Goal: Task Accomplishment & Management: Complete application form

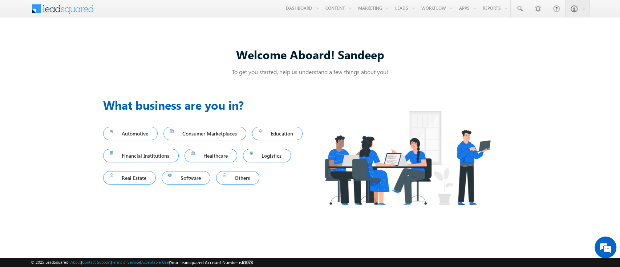
click at [311, 179] on img at bounding box center [407, 157] width 194 height 123
click at [523, 4] on link at bounding box center [518, 8] width 17 height 17
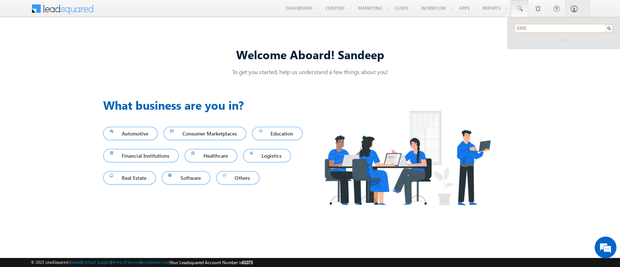
type input "SME0000554"
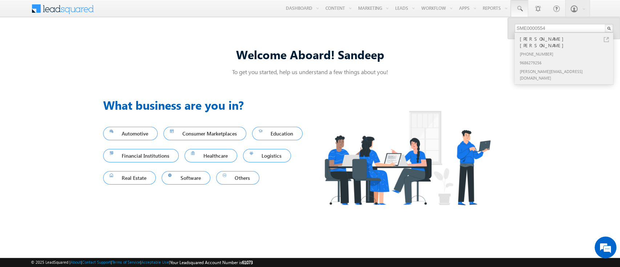
click at [571, 58] on div "9686279256" at bounding box center [566, 62] width 97 height 9
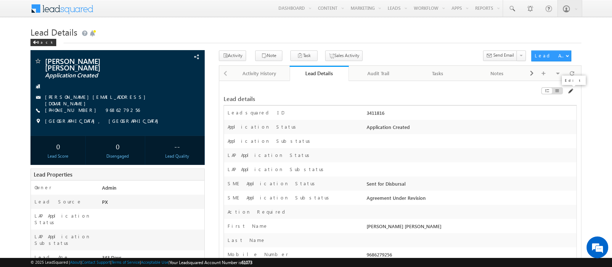
click at [570, 92] on span at bounding box center [570, 91] width 6 height 6
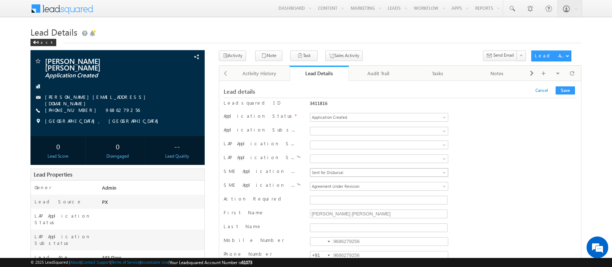
click at [392, 175] on span "Sent for Disbursal" at bounding box center [366, 172] width 113 height 7
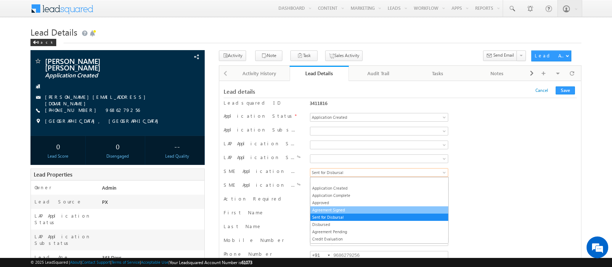
click at [358, 212] on link "Agreement Signed" at bounding box center [379, 210] width 138 height 7
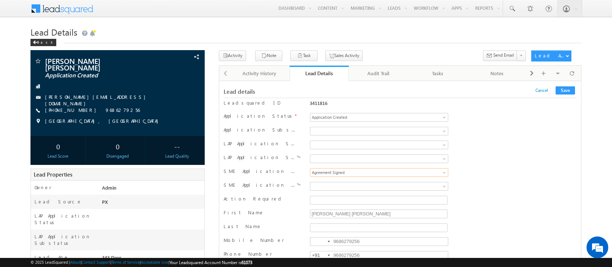
click at [369, 166] on div "LAP Application Substatus" at bounding box center [400, 159] width 353 height 14
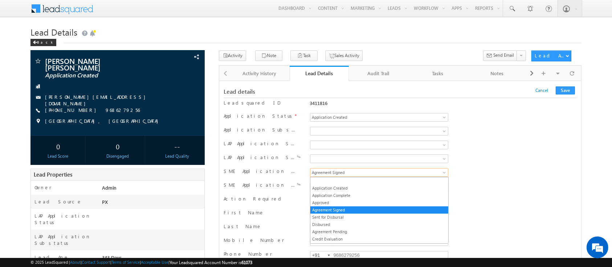
click at [366, 172] on span "Agreement Signed" at bounding box center [366, 172] width 113 height 7
click at [347, 213] on ul "Application Created Application Complete Approved Agreement Signed Sent for Dis…" at bounding box center [379, 210] width 139 height 67
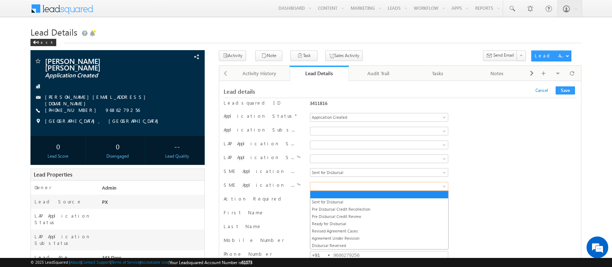
click at [361, 184] on span at bounding box center [366, 186] width 113 height 7
click at [362, 223] on link "Ready for Disbursal" at bounding box center [379, 223] width 138 height 7
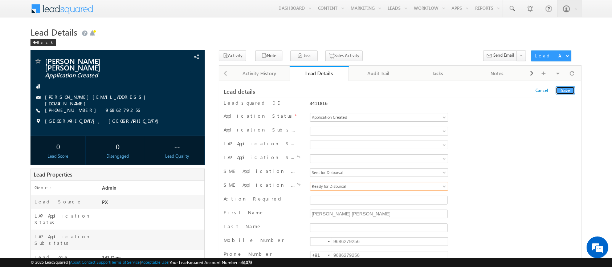
click at [569, 89] on button "Save" at bounding box center [565, 90] width 19 height 8
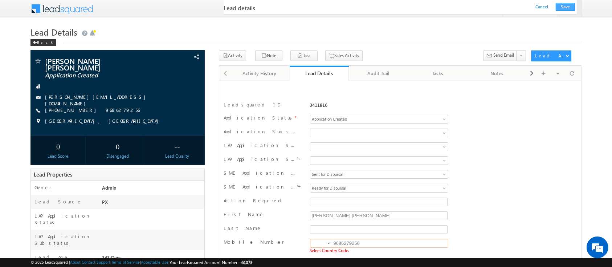
scroll to position [103, 0]
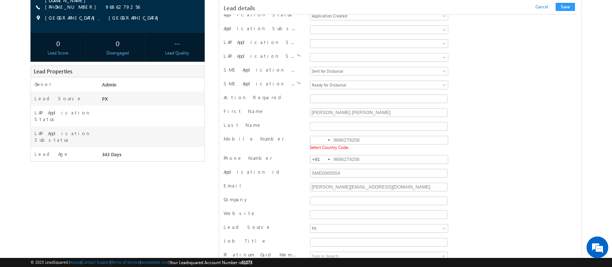
click at [328, 139] on div at bounding box center [329, 139] width 2 height 1
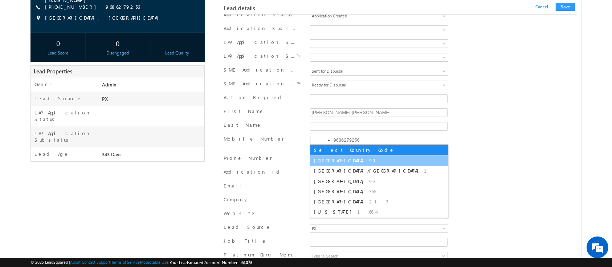
click at [369, 161] on span "91" at bounding box center [377, 160] width 16 height 6
type input "+91"
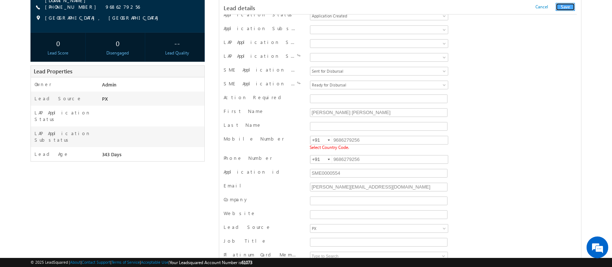
click at [567, 7] on button "Save" at bounding box center [565, 7] width 19 height 8
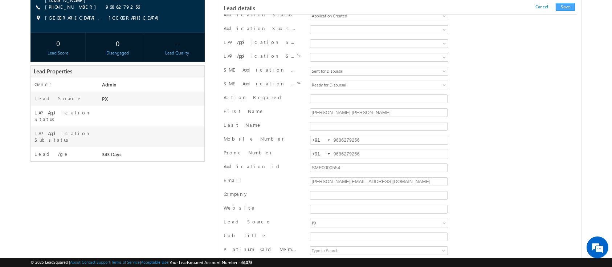
scroll to position [709, 0]
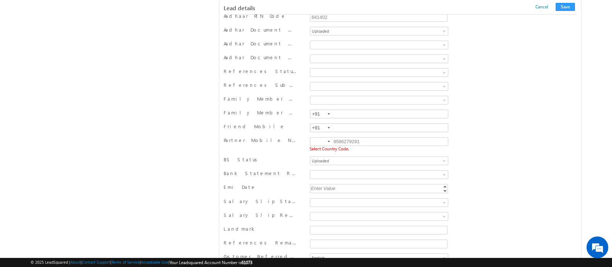
click at [328, 141] on div at bounding box center [329, 141] width 2 height 1
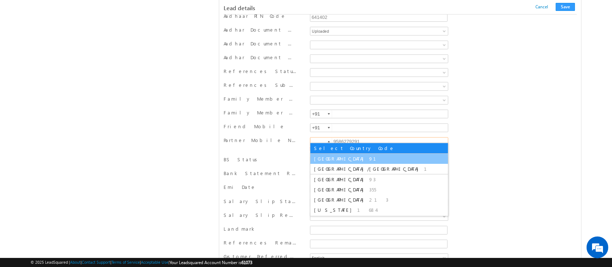
click at [369, 157] on span "91" at bounding box center [377, 158] width 16 height 6
type input "+91"
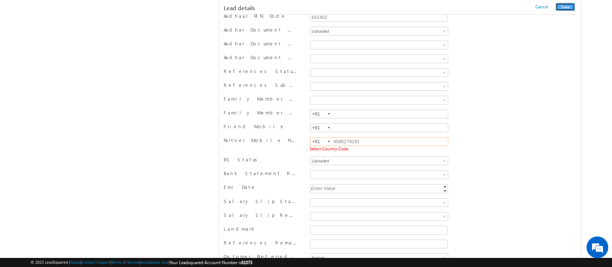
click at [565, 7] on button "Save" at bounding box center [565, 7] width 19 height 8
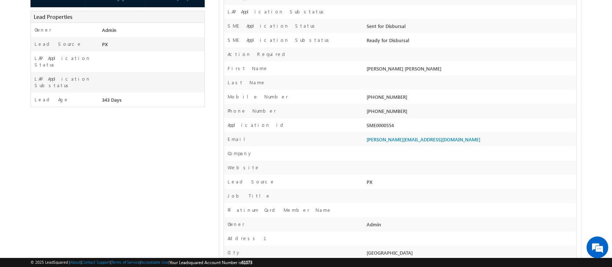
scroll to position [0, 0]
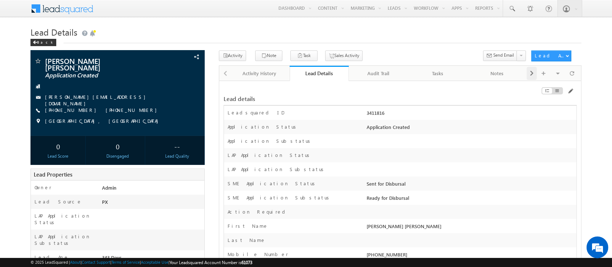
click at [530, 75] on span at bounding box center [532, 73] width 4 height 13
click at [530, 77] on span at bounding box center [532, 73] width 4 height 13
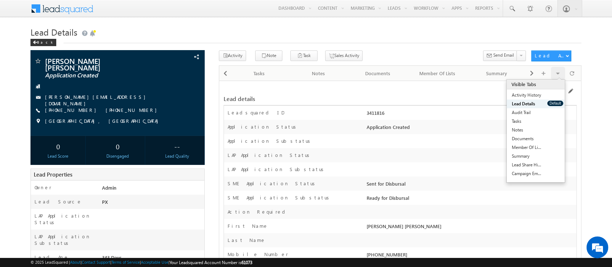
click at [560, 79] on div "Visible Tabs Activity History Default Lead Details Default Audit Trail Default …" at bounding box center [535, 130] width 59 height 103
click at [533, 139] on link "Documents" at bounding box center [527, 138] width 41 height 9
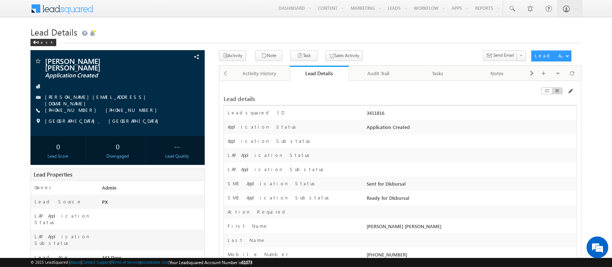
click at [368, 113] on div "3411816" at bounding box center [470, 114] width 211 height 10
copy div "3411816"
click at [571, 89] on span at bounding box center [570, 91] width 6 height 6
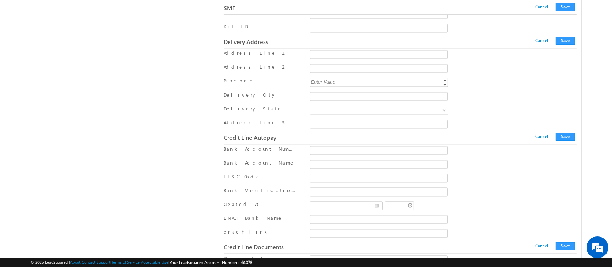
scroll to position [9142, 0]
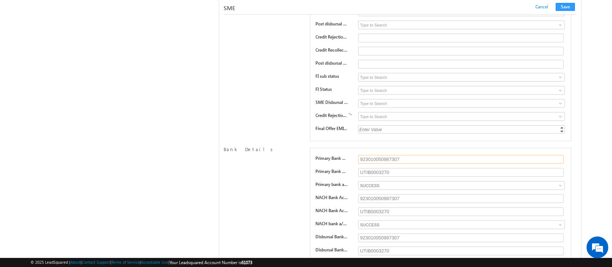
click at [396, 155] on input "923010050987307" at bounding box center [460, 159] width 205 height 9
type input "50100571671505"
click at [395, 168] on input "UTIB0003270" at bounding box center [460, 172] width 205 height 9
type input "HDFC0000010"
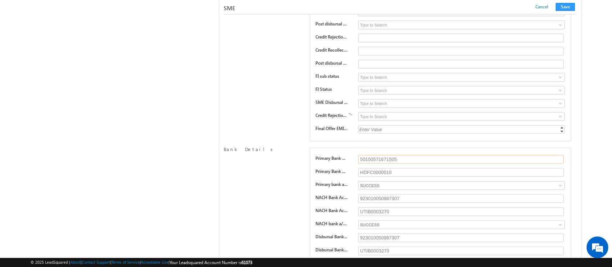
click at [379, 155] on input "50100571671505" at bounding box center [460, 159] width 205 height 9
click at [383, 194] on input "923010050987307" at bounding box center [460, 198] width 205 height 9
paste input "50100571671505"
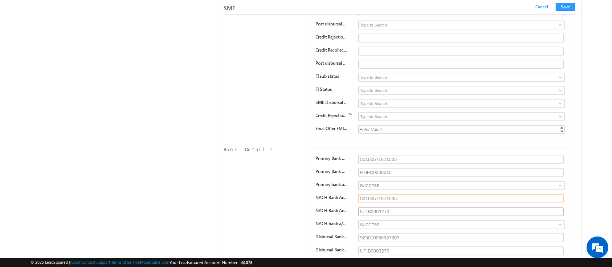
type input "50100571671505"
click at [381, 207] on input "UTIB0003270" at bounding box center [460, 211] width 205 height 9
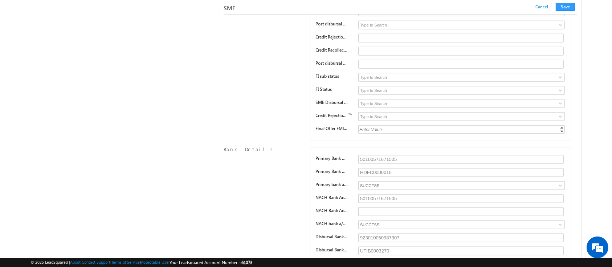
click at [376, 168] on input "HDFC0000010" at bounding box center [460, 172] width 205 height 9
click at [374, 207] on input "text" at bounding box center [460, 211] width 205 height 9
paste input "HDFC0000010"
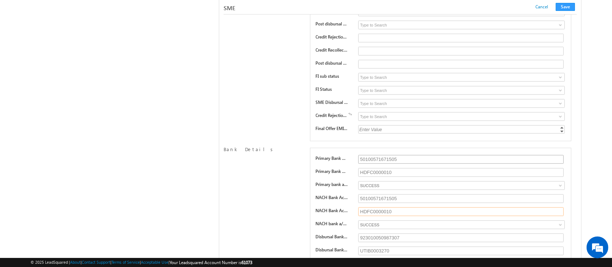
type input "HDFC0000010"
click at [380, 155] on input "50100571671505" at bounding box center [460, 159] width 205 height 9
click at [385, 233] on input "923010050987307" at bounding box center [460, 237] width 205 height 9
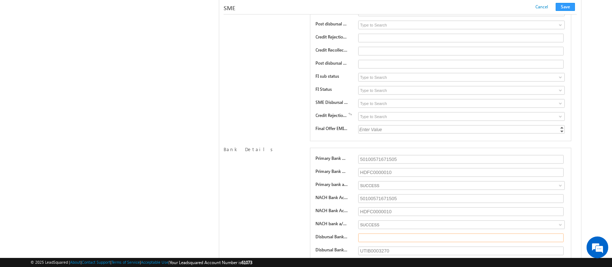
paste input "50100571671505"
type input "50100571671505"
click at [375, 168] on input "HDFC0000010" at bounding box center [460, 172] width 205 height 9
click at [375, 246] on input "UTIB0003270" at bounding box center [460, 250] width 205 height 9
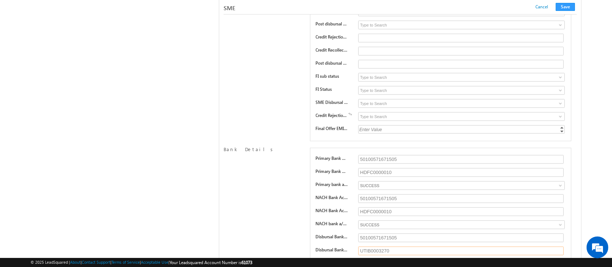
click at [375, 246] on input "UTIB0003270" at bounding box center [460, 250] width 205 height 9
paste input "HDFC000001"
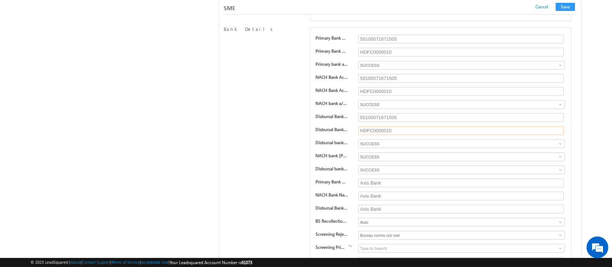
scroll to position [9263, 0]
type input "HDFC0000010"
click at [403, 178] on input "Axis Bank" at bounding box center [460, 182] width 205 height 9
type input "A"
type input "HDFC Bank, [GEOGRAPHIC_DATA]"
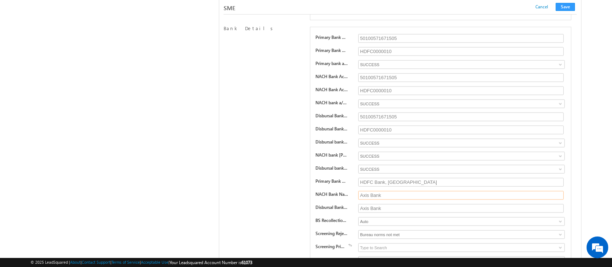
click at [396, 191] on input "Axis Bank" at bounding box center [460, 195] width 205 height 9
paste input "HDFC Bank, [GEOGRAPHIC_DATA]"
type input "HDFC Bank, [GEOGRAPHIC_DATA]"
click at [391, 204] on input "Axis Bank" at bounding box center [460, 208] width 205 height 9
type input "Axis Bank"
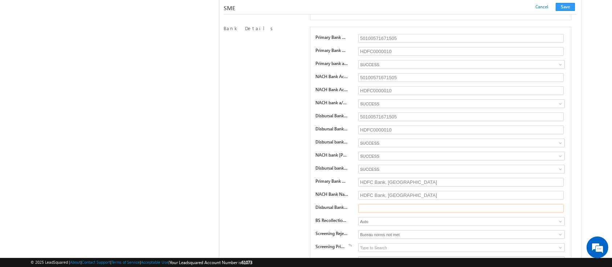
paste input "HDFC Bank, [GEOGRAPHIC_DATA]"
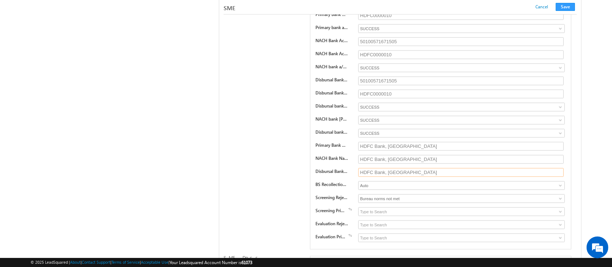
type input "HDFC Bank, [GEOGRAPHIC_DATA]"
click at [436, 194] on input "Bureau norms not met" at bounding box center [461, 198] width 207 height 9
click at [314, 166] on div "Primary Bank Account Number 50100571671505 Primary Bank Account IFSC HDFC000001…" at bounding box center [440, 120] width 261 height 258
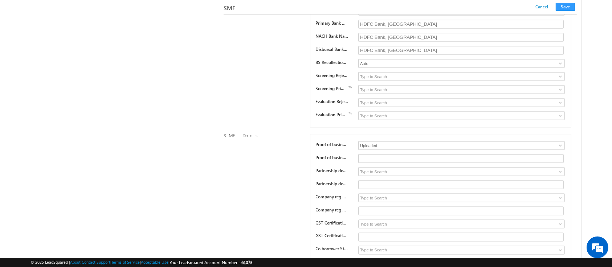
scroll to position [9422, 0]
click at [400, 140] on input "Uploaded" at bounding box center [461, 144] width 207 height 9
click at [560, 142] on span at bounding box center [561, 145] width 6 height 6
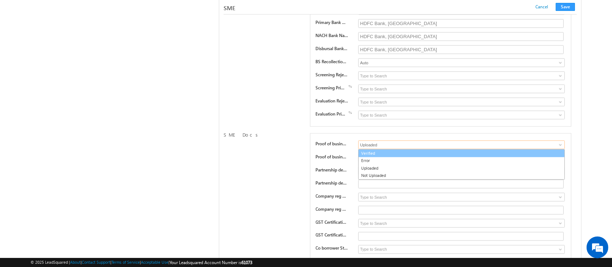
click at [482, 149] on link "Verified" at bounding box center [461, 153] width 207 height 8
type input "Verified"
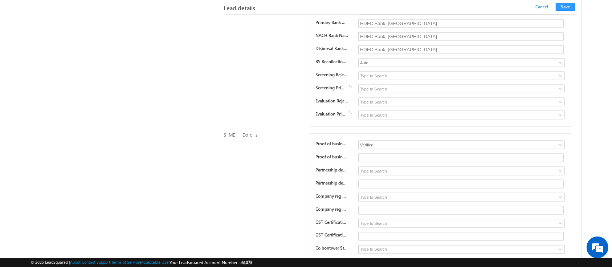
scroll to position [601, 0]
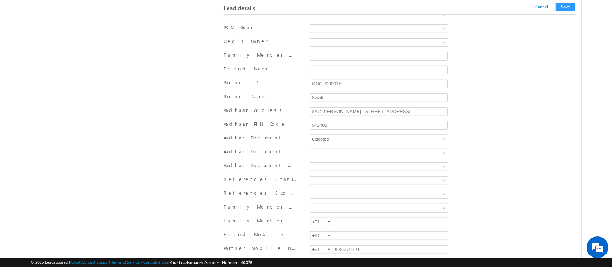
click at [418, 136] on span "Uploaded" at bounding box center [366, 139] width 113 height 7
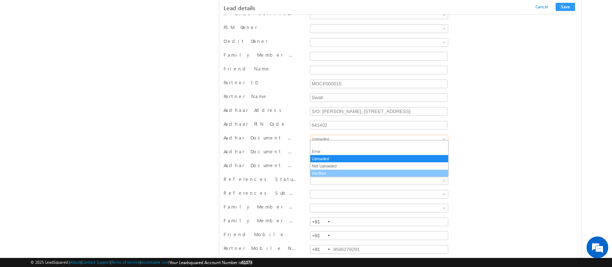
click at [375, 171] on link "Verified" at bounding box center [379, 173] width 138 height 7
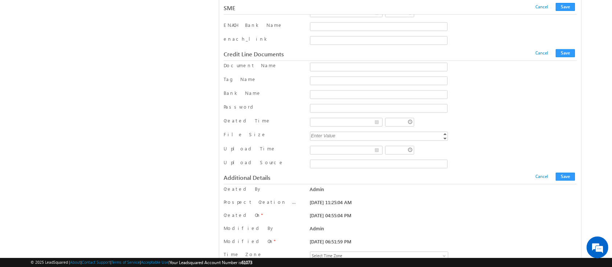
scroll to position [9539, 0]
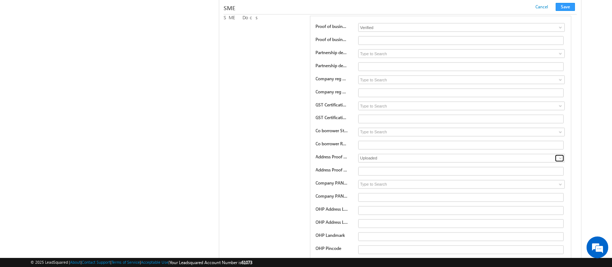
click at [556, 155] on link at bounding box center [559, 158] width 9 height 7
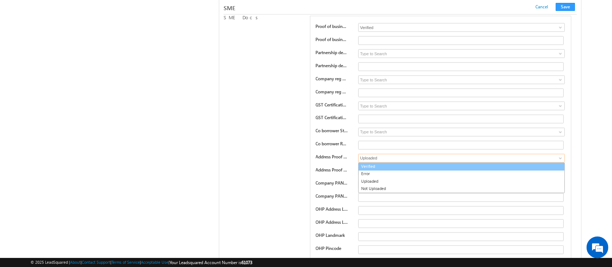
click at [482, 163] on link "Verified" at bounding box center [461, 167] width 207 height 8
type input "Verified"
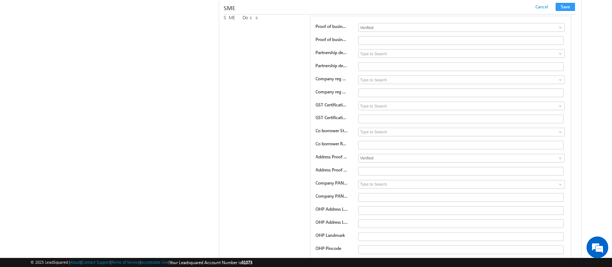
scroll to position [10081, 0]
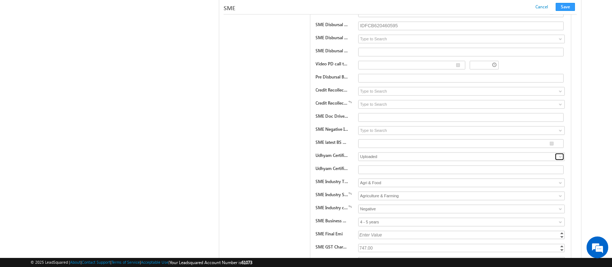
click at [562, 154] on span at bounding box center [561, 157] width 6 height 6
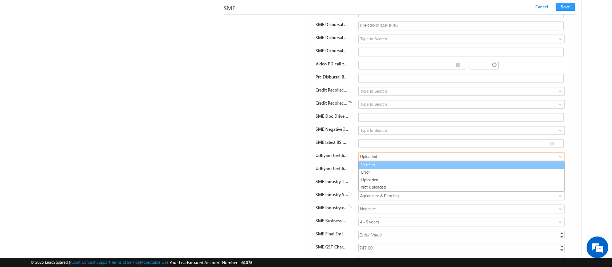
click at [472, 161] on link "Verified" at bounding box center [461, 165] width 207 height 8
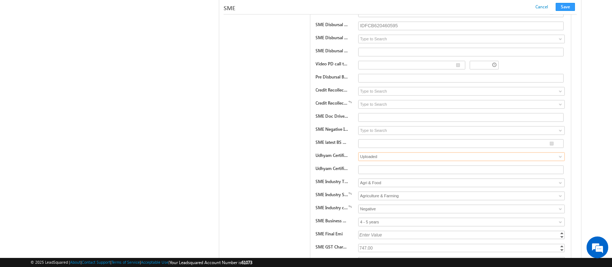
type input "Verified"
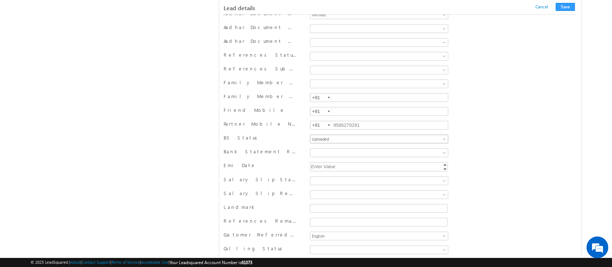
click at [438, 135] on link "Uploaded" at bounding box center [379, 139] width 139 height 9
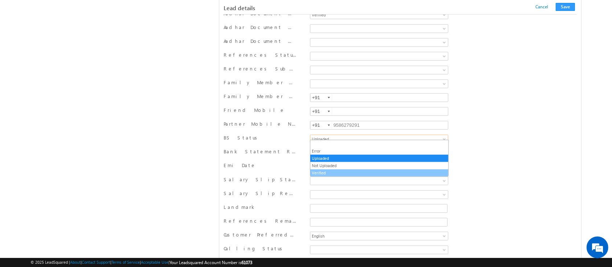
click at [377, 170] on link "Verified" at bounding box center [379, 173] width 138 height 7
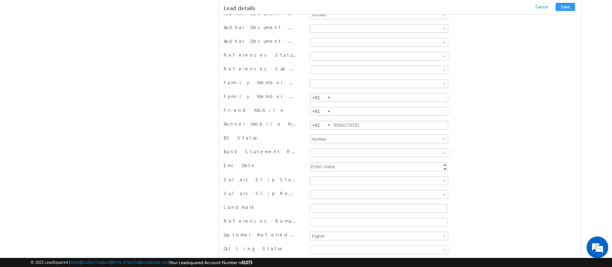
scroll to position [7144, 0]
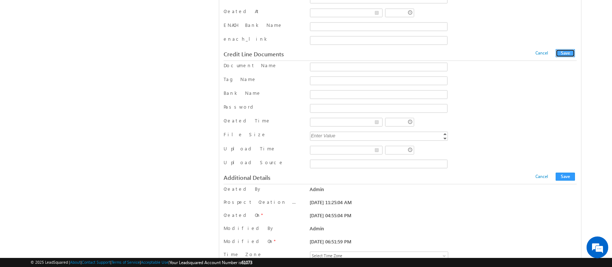
click at [568, 49] on button "Save" at bounding box center [565, 53] width 19 height 8
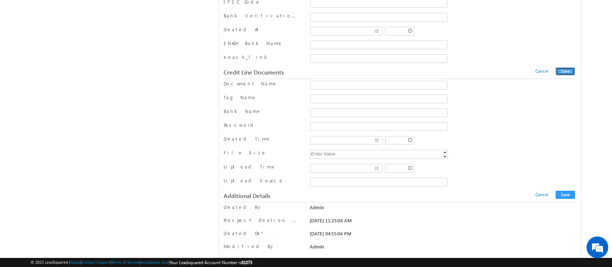
scroll to position [0, 0]
